Goal: Navigation & Orientation: Find specific page/section

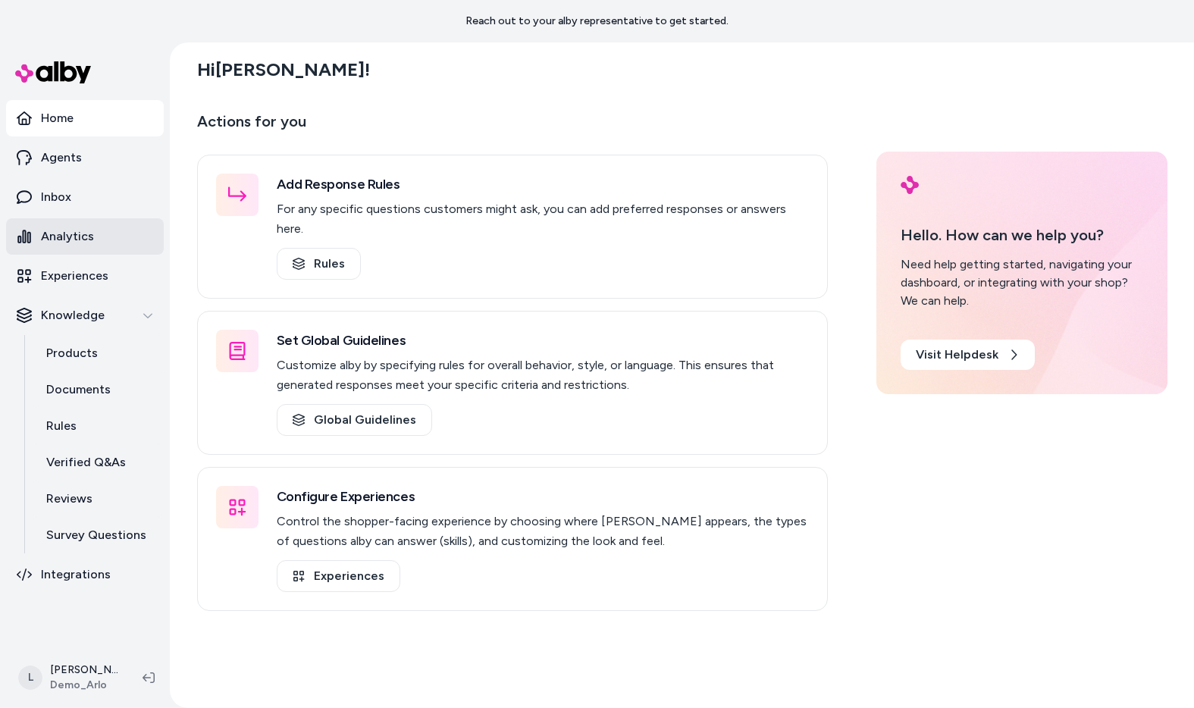
click at [92, 246] on link "Analytics" at bounding box center [85, 236] width 158 height 36
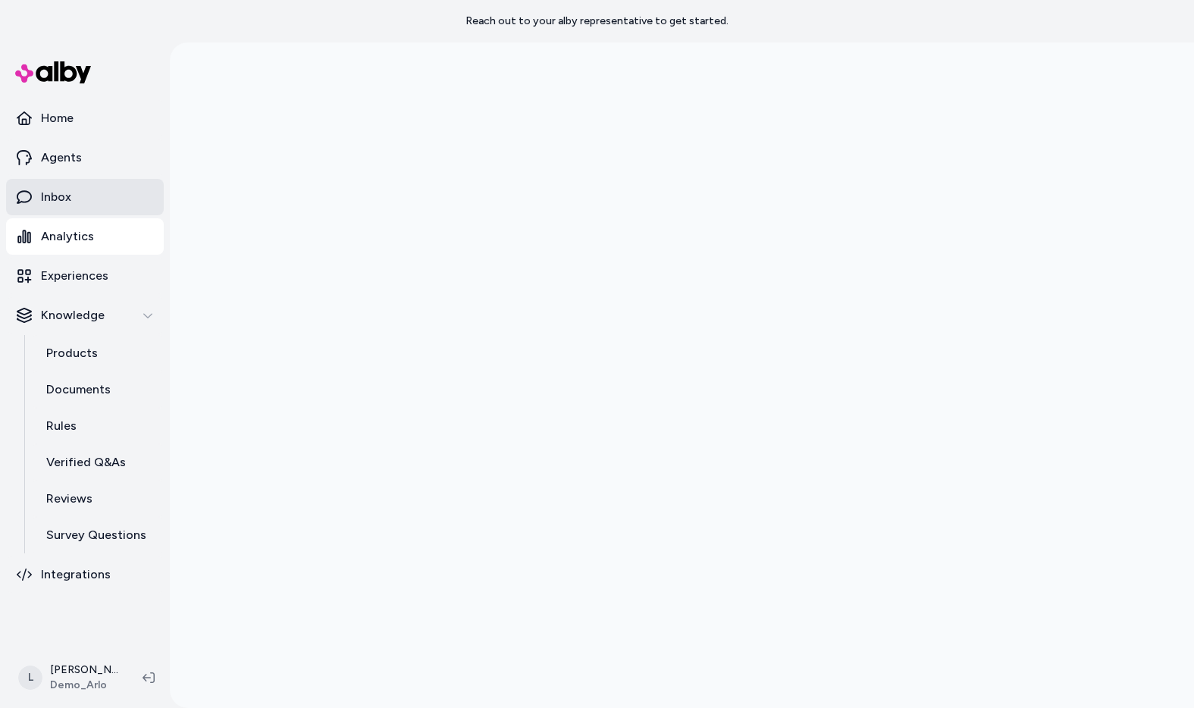
click at [62, 202] on p "Inbox" at bounding box center [56, 197] width 30 height 18
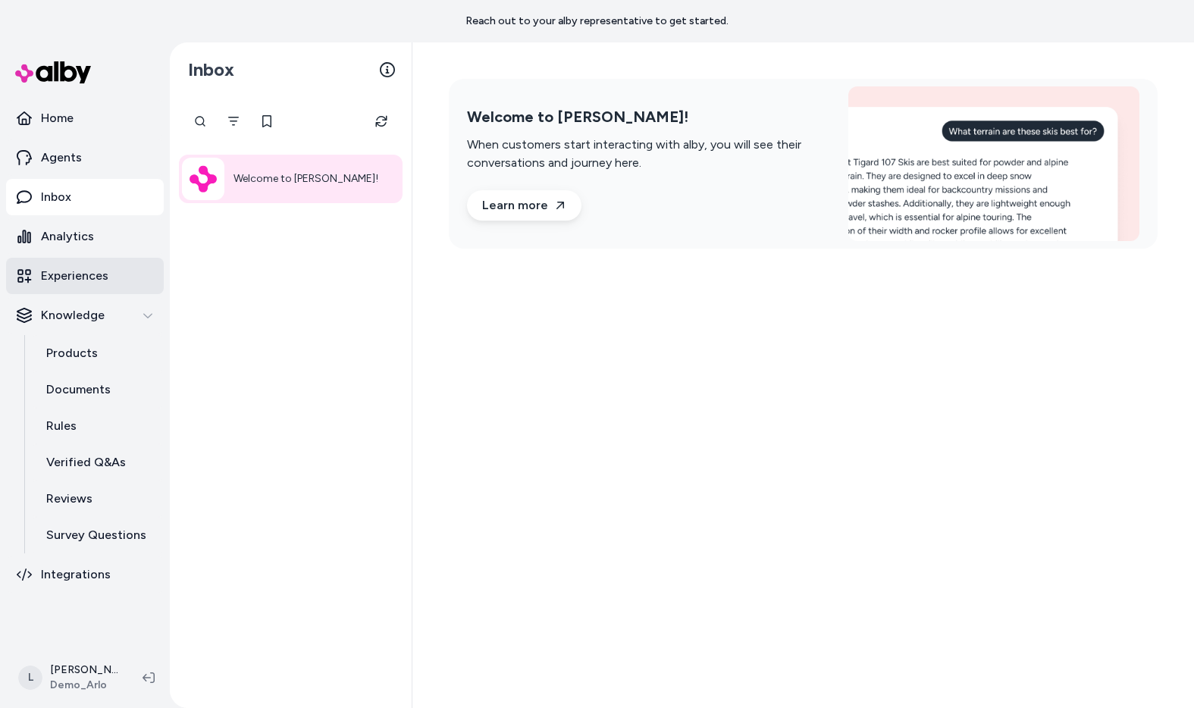
click at [86, 286] on link "Experiences" at bounding box center [85, 276] width 158 height 36
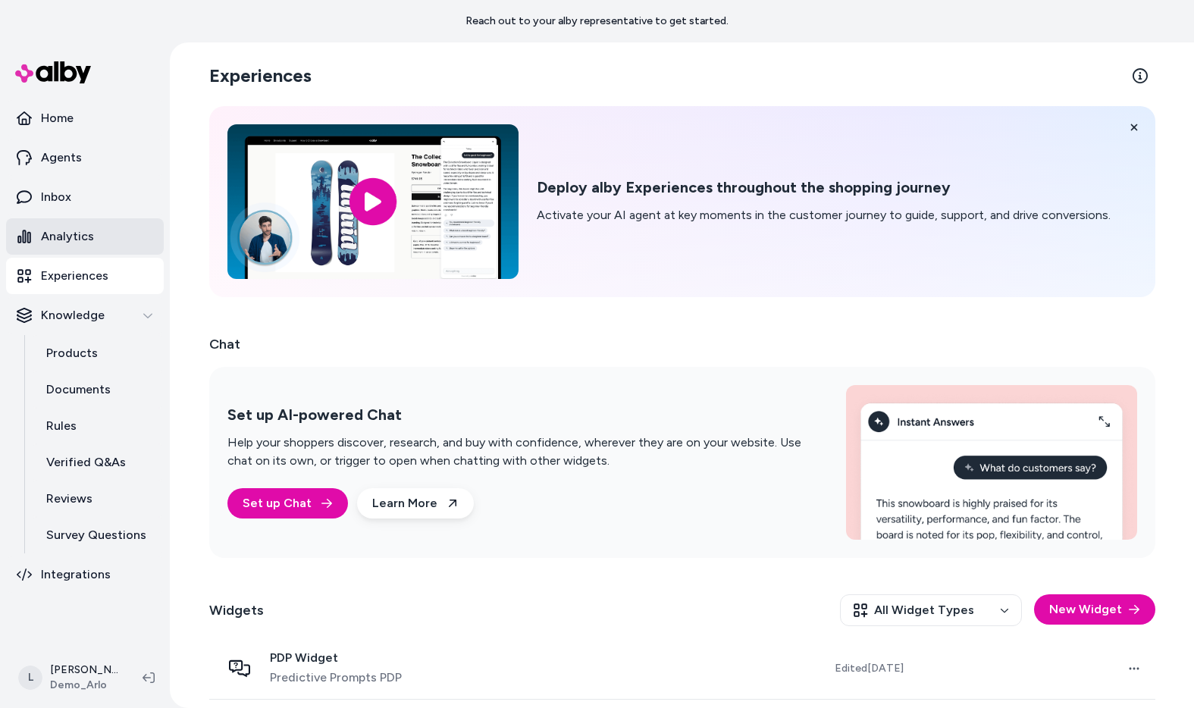
click at [61, 237] on p "Analytics" at bounding box center [67, 236] width 53 height 18
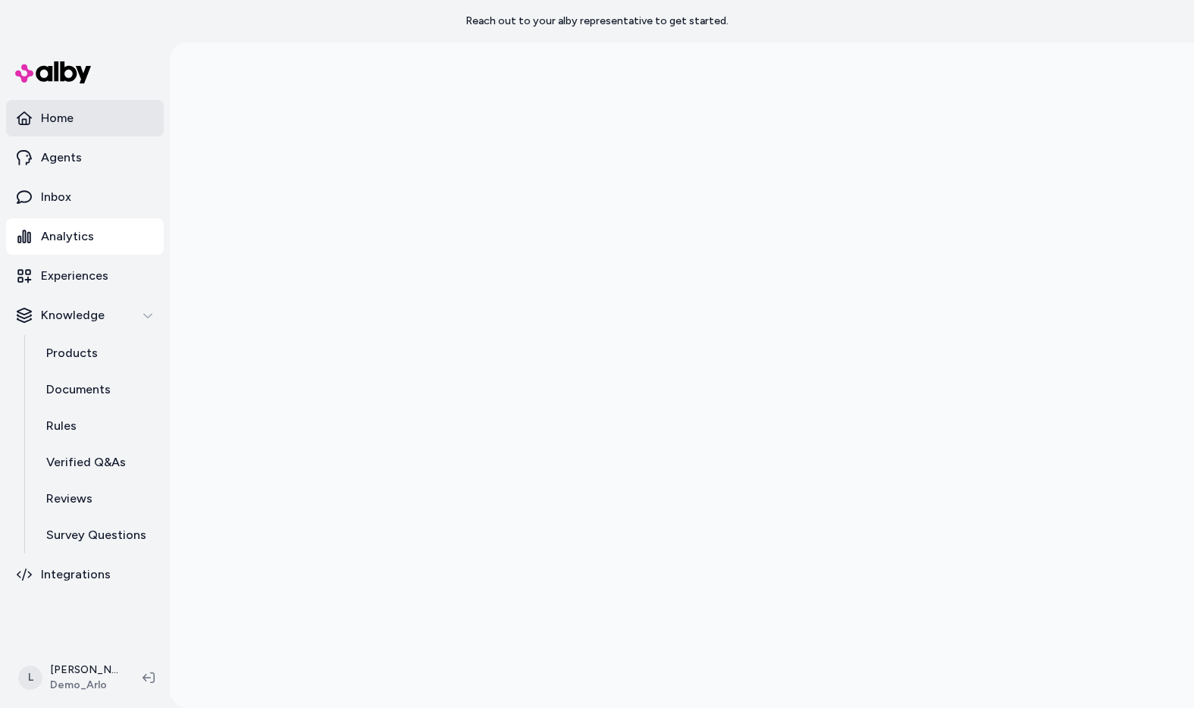
click at [79, 124] on link "Home" at bounding box center [85, 118] width 158 height 36
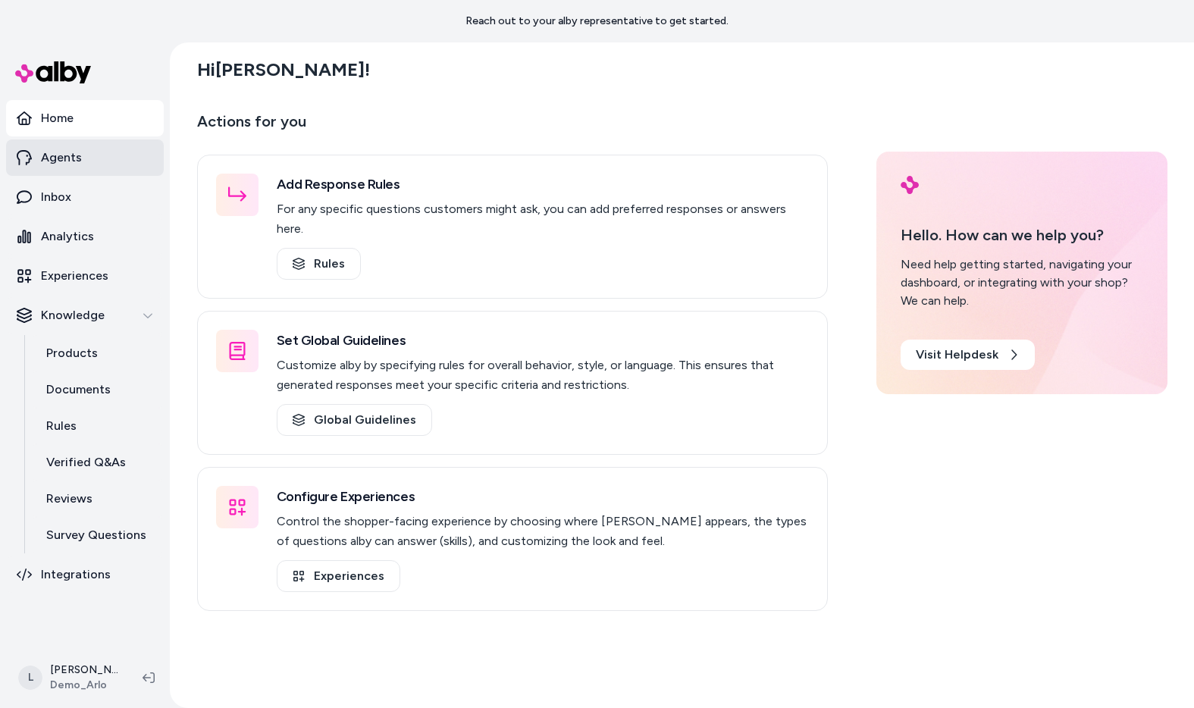
click at [67, 158] on p "Agents" at bounding box center [61, 158] width 41 height 18
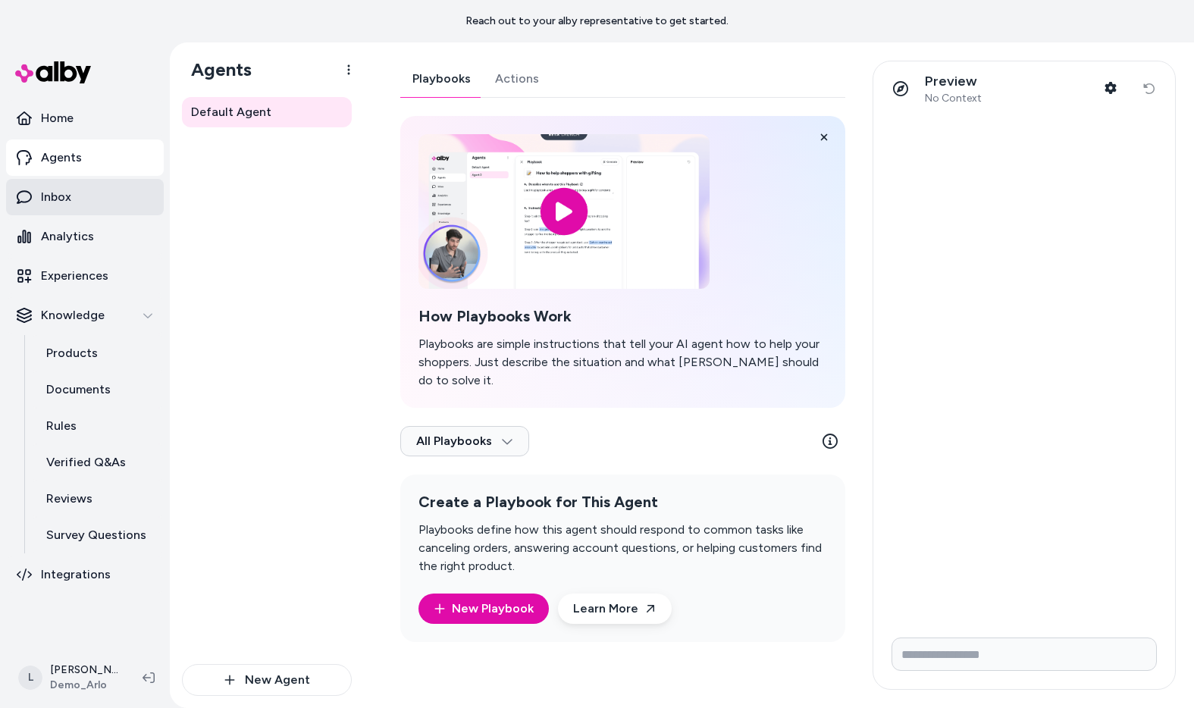
click at [66, 191] on p "Inbox" at bounding box center [56, 197] width 30 height 18
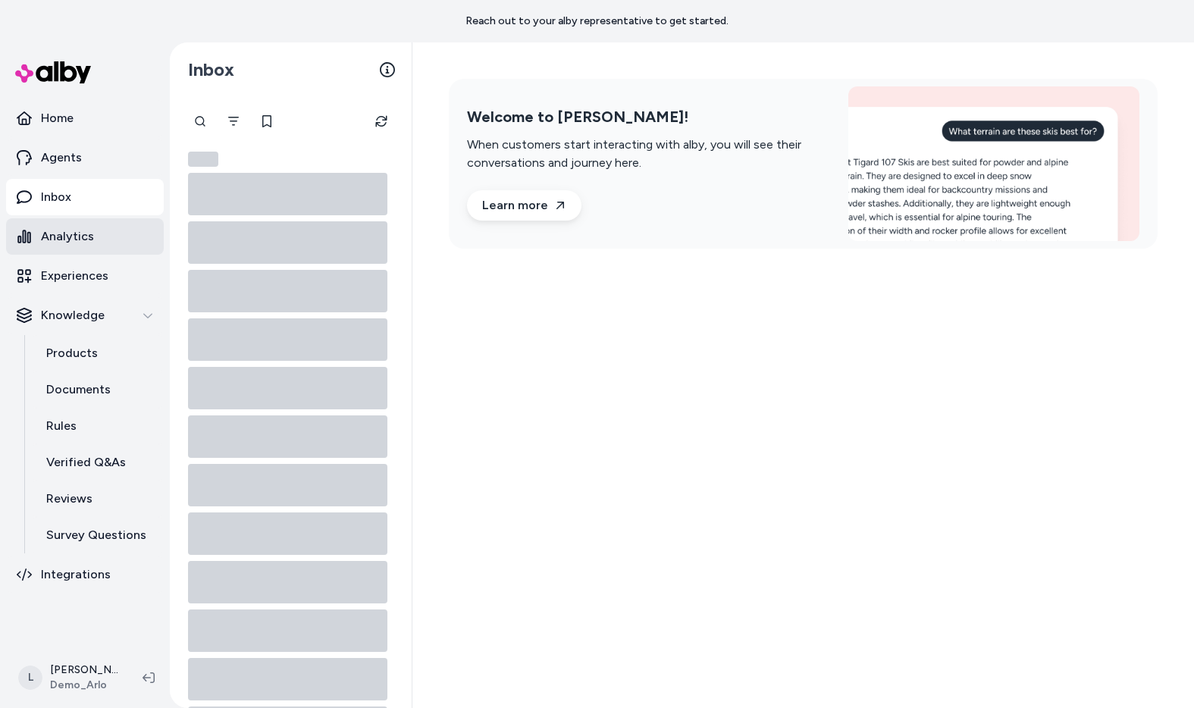
click at [73, 237] on p "Analytics" at bounding box center [67, 236] width 53 height 18
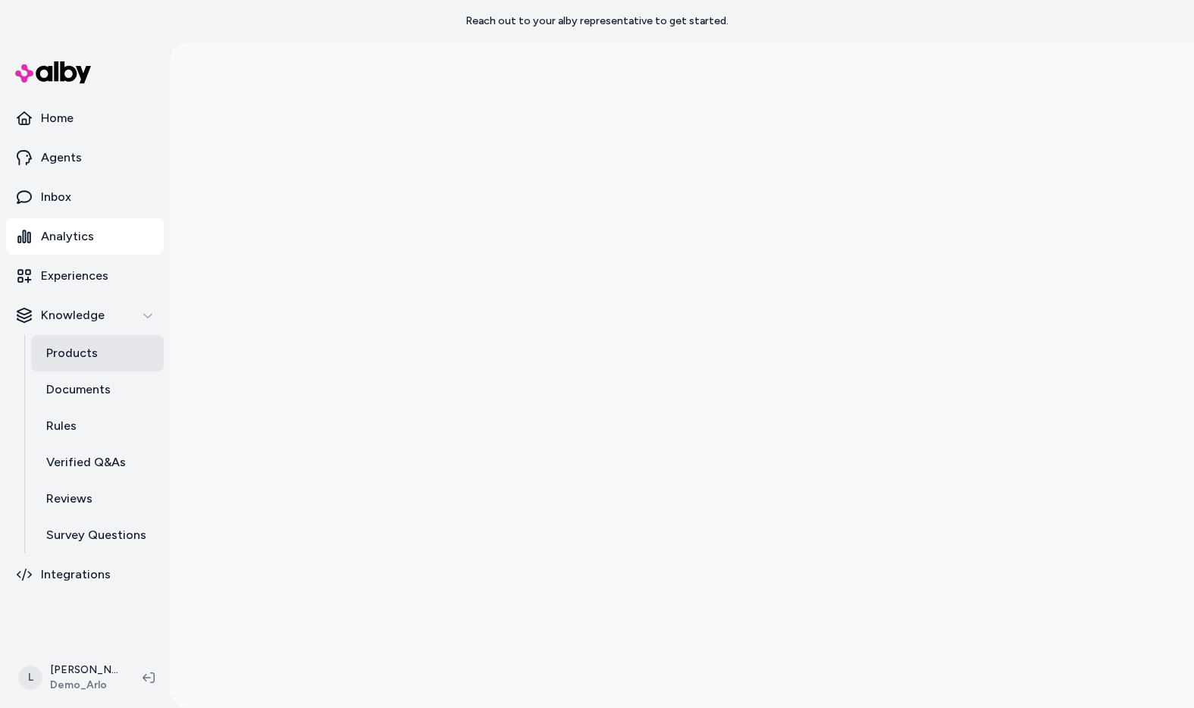
click at [92, 362] on link "Products" at bounding box center [97, 353] width 133 height 36
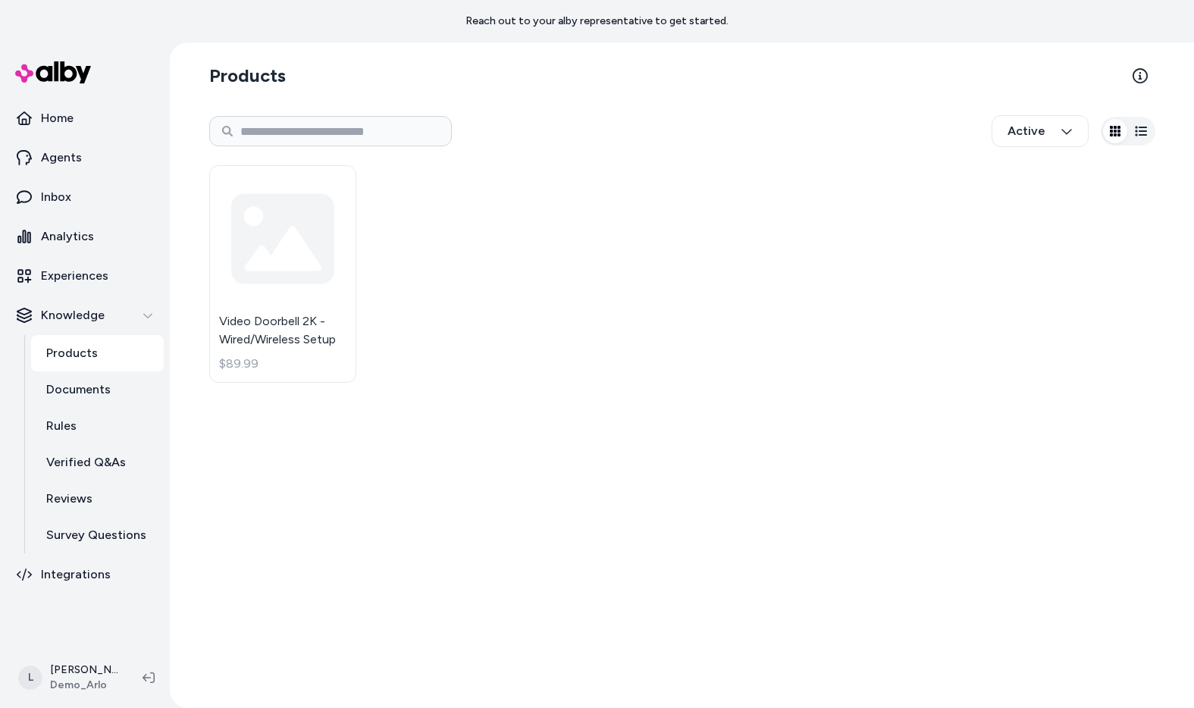
click at [65, 76] on img at bounding box center [53, 72] width 76 height 22
